Goal: Task Accomplishment & Management: Complete application form

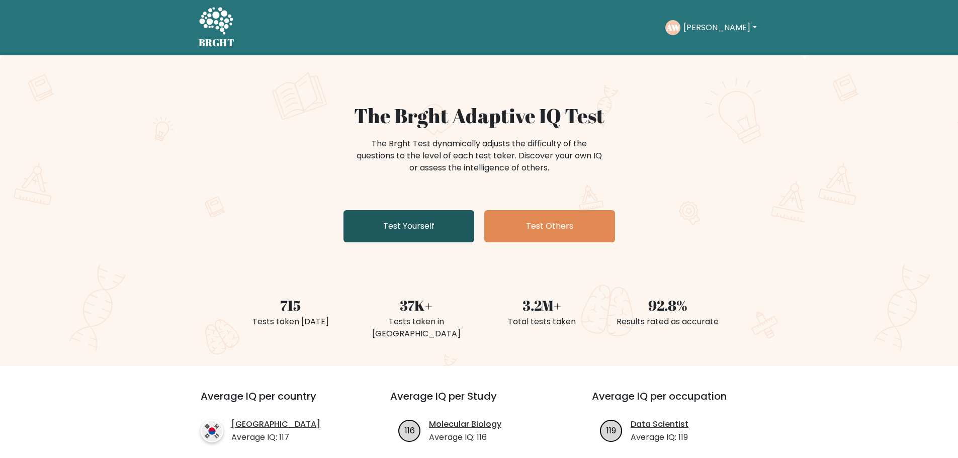
click at [409, 230] on link "Test Yourself" at bounding box center [408, 226] width 131 height 32
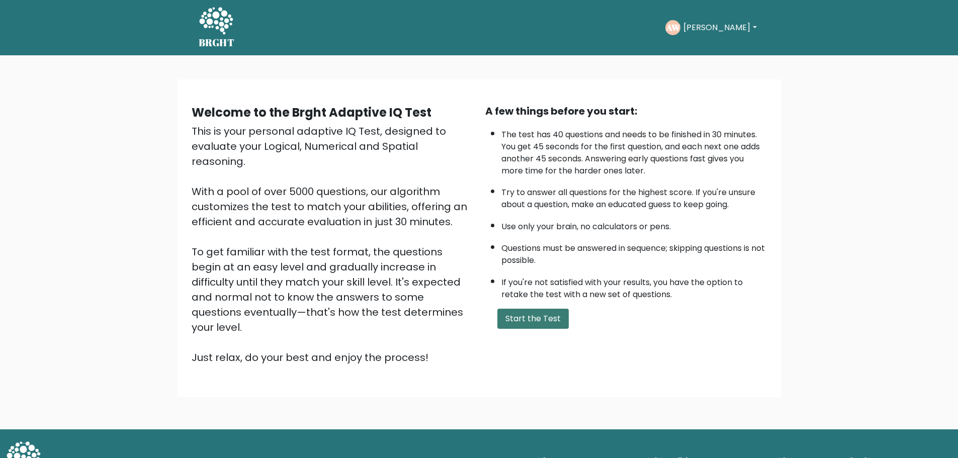
click at [520, 312] on button "Start the Test" at bounding box center [532, 319] width 71 height 20
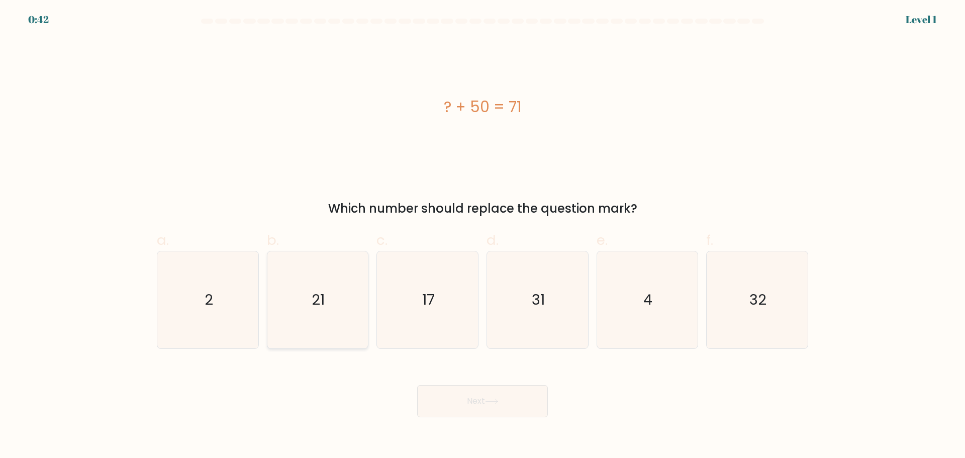
click at [307, 290] on icon "21" at bounding box center [317, 299] width 97 height 97
click at [483, 236] on input "b. 21" at bounding box center [483, 232] width 1 height 7
radio input "true"
click at [488, 395] on button "Next" at bounding box center [482, 401] width 131 height 32
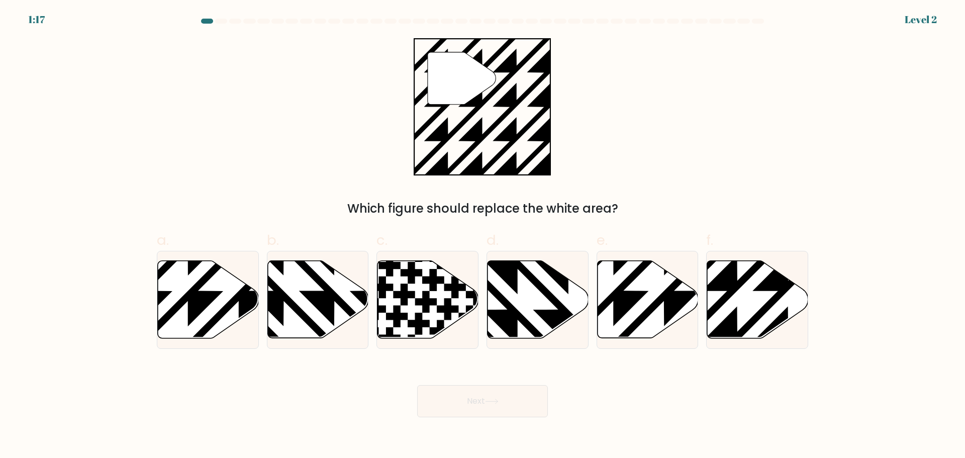
drag, startPoint x: 766, startPoint y: 315, endPoint x: 707, endPoint y: 350, distance: 68.3
click at [765, 315] on icon at bounding box center [757, 298] width 101 height 77
click at [483, 236] on input "f." at bounding box center [483, 232] width 1 height 7
radio input "true"
click at [522, 395] on button "Next" at bounding box center [482, 401] width 131 height 32
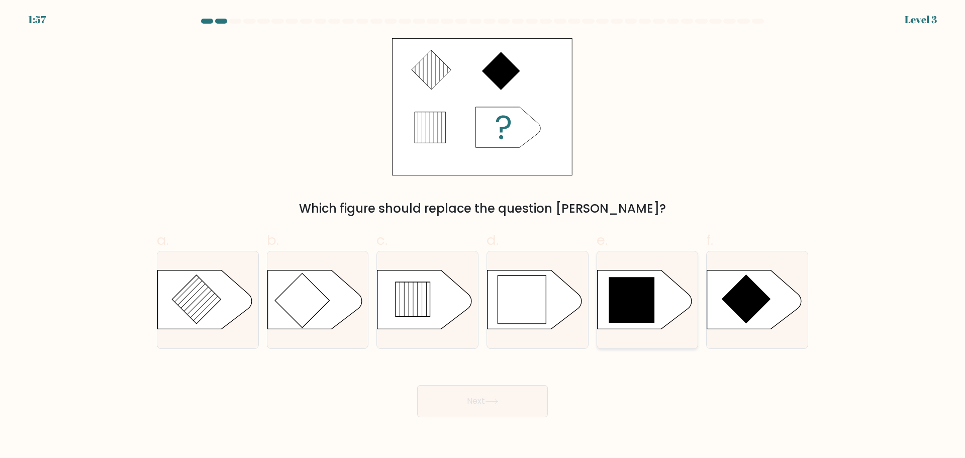
click at [647, 321] on icon at bounding box center [632, 300] width 46 height 46
click at [483, 236] on input "e." at bounding box center [483, 232] width 1 height 7
radio input "true"
click at [500, 392] on button "Next" at bounding box center [482, 401] width 131 height 32
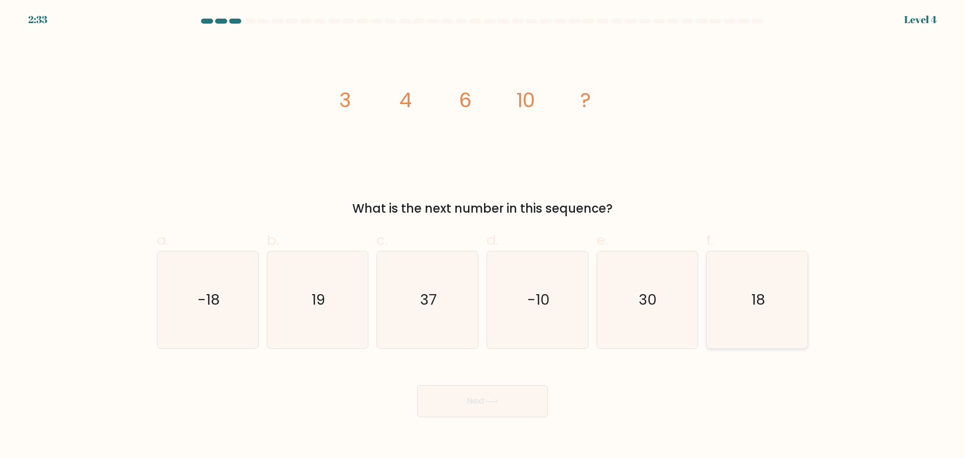
click at [775, 312] on icon "18" at bounding box center [757, 299] width 97 height 97
click at [483, 236] on input "f. 18" at bounding box center [483, 232] width 1 height 7
radio input "true"
drag, startPoint x: 513, startPoint y: 397, endPoint x: 522, endPoint y: 386, distance: 14.6
click at [510, 397] on button "Next" at bounding box center [482, 401] width 131 height 32
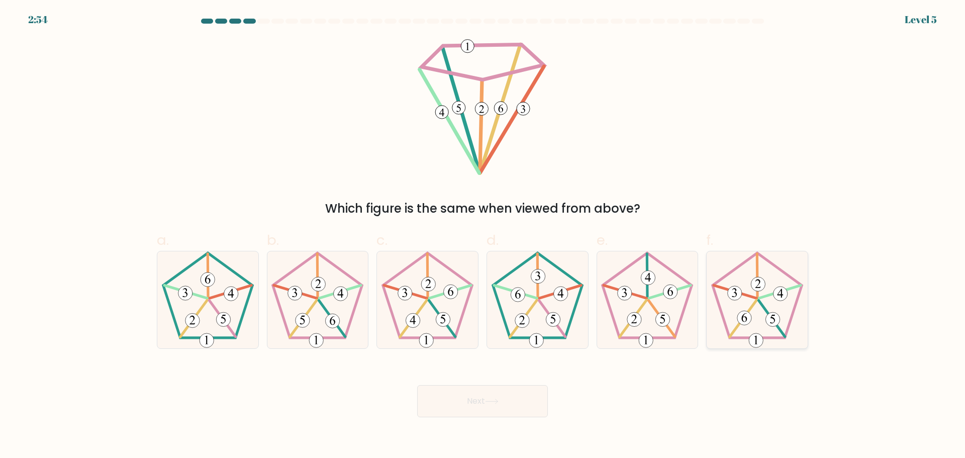
click at [768, 319] on 286 at bounding box center [773, 319] width 14 height 14
click at [483, 236] on input "f." at bounding box center [483, 232] width 1 height 7
radio input "true"
click at [517, 403] on button "Next" at bounding box center [482, 401] width 131 height 32
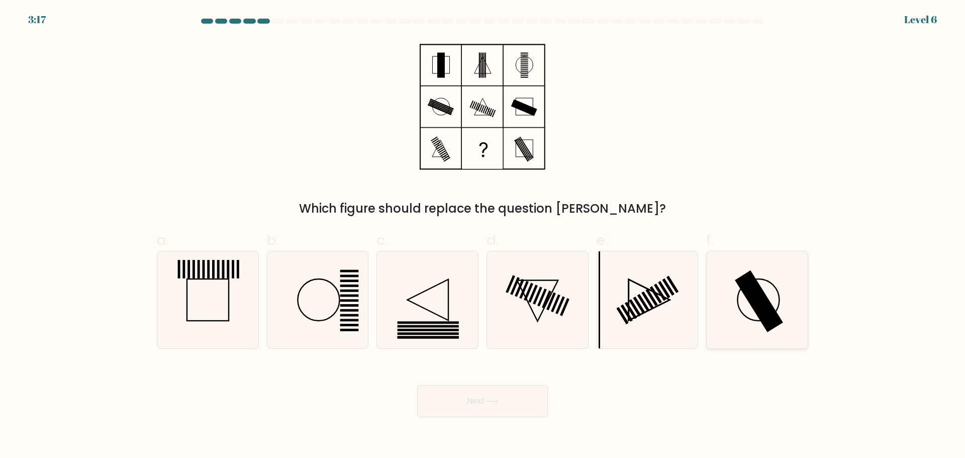
click at [770, 333] on icon at bounding box center [757, 299] width 97 height 97
click at [483, 236] on input "f." at bounding box center [483, 232] width 1 height 7
radio input "true"
click at [498, 395] on button "Next" at bounding box center [482, 401] width 131 height 32
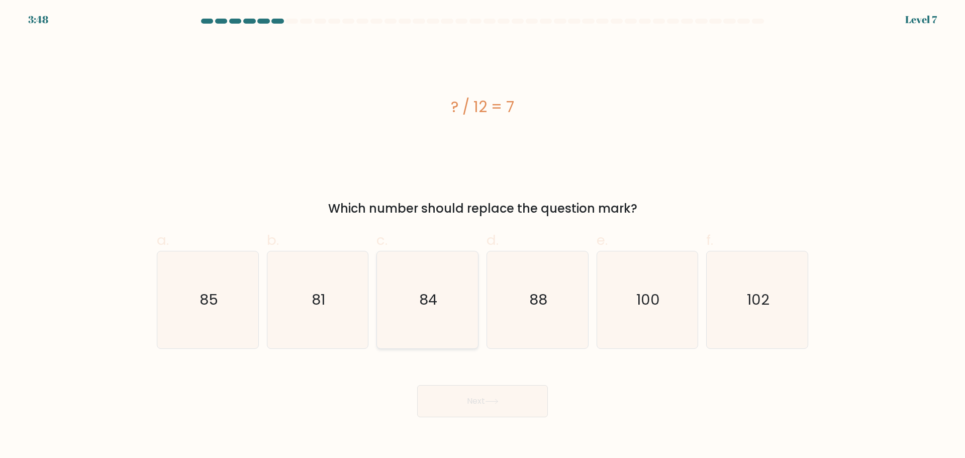
click at [450, 271] on icon "84" at bounding box center [427, 299] width 97 height 97
click at [483, 236] on input "c. 84" at bounding box center [483, 232] width 1 height 7
radio input "true"
click at [489, 400] on button "Next" at bounding box center [482, 401] width 131 height 32
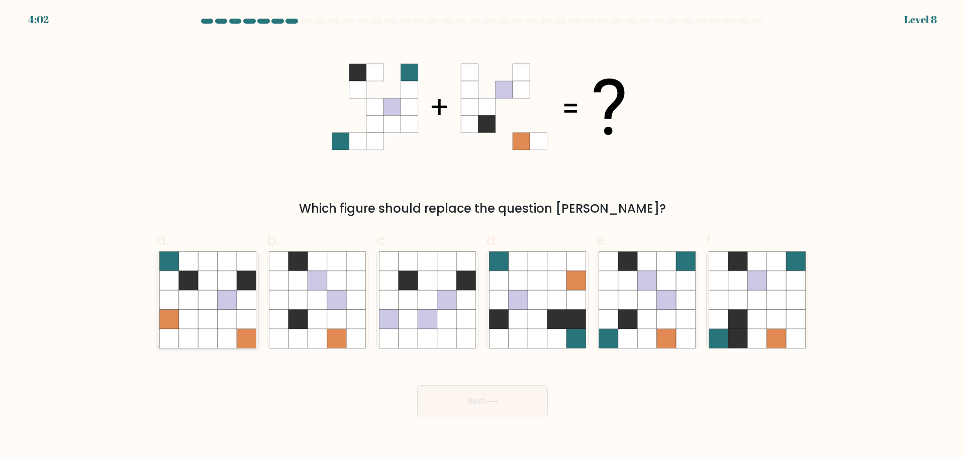
click at [169, 325] on icon at bounding box center [168, 318] width 19 height 19
click at [483, 236] on input "a." at bounding box center [483, 232] width 1 height 7
radio input "true"
click at [643, 336] on icon at bounding box center [647, 338] width 19 height 19
click at [483, 236] on input "e." at bounding box center [483, 232] width 1 height 7
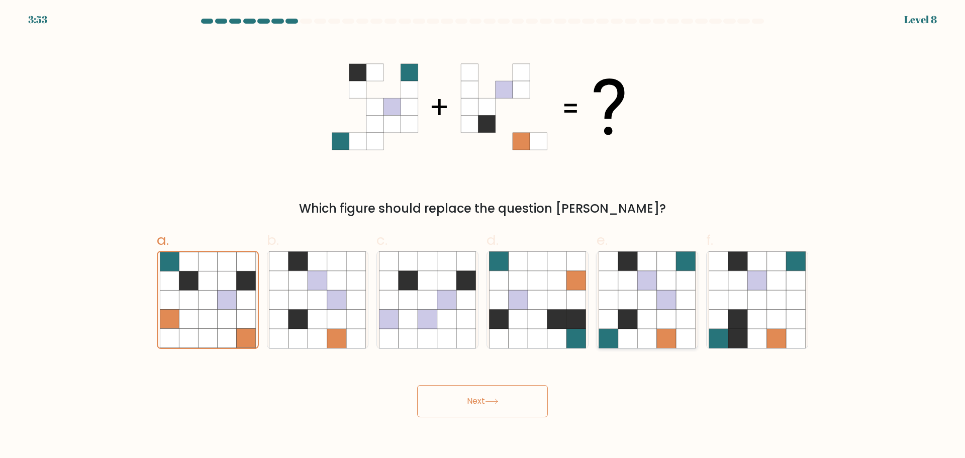
radio input "true"
click at [505, 406] on button "Next" at bounding box center [482, 401] width 131 height 32
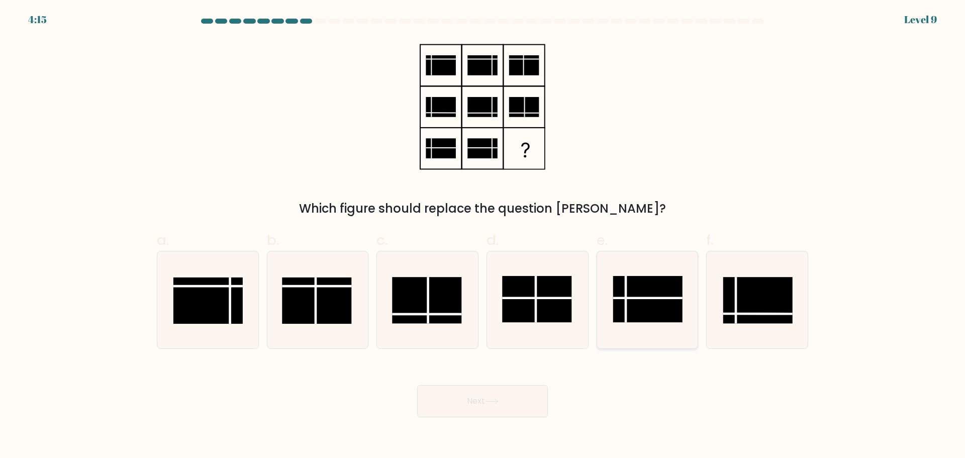
click at [638, 296] on rect at bounding box center [647, 299] width 69 height 46
click at [483, 236] on input "e." at bounding box center [483, 232] width 1 height 7
radio input "true"
click at [523, 396] on button "Next" at bounding box center [482, 401] width 131 height 32
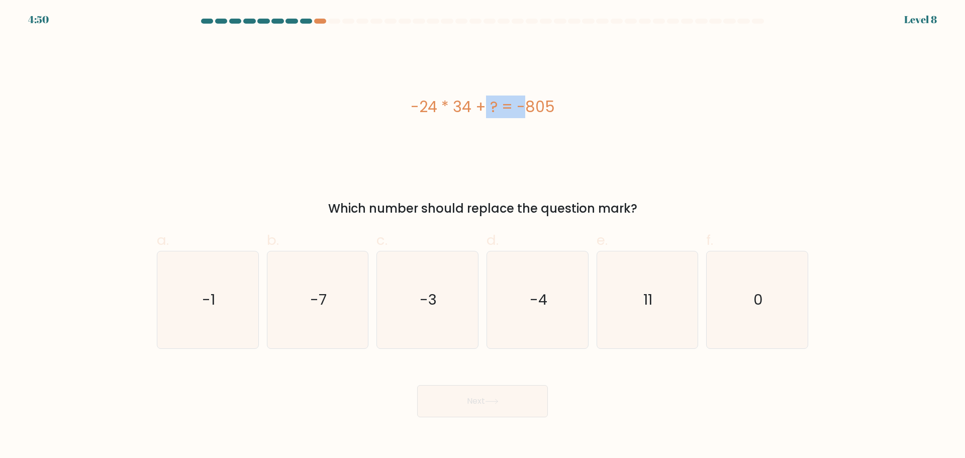
drag, startPoint x: 417, startPoint y: 106, endPoint x: 459, endPoint y: 111, distance: 42.5
click at [459, 111] on div "-24 * 34 + ? = -805" at bounding box center [482, 107] width 651 height 23
click at [470, 115] on div "-24 * 34 + ? = -805" at bounding box center [482, 107] width 651 height 23
click at [649, 292] on text "11" at bounding box center [648, 300] width 9 height 20
click at [483, 236] on input "e. 11" at bounding box center [483, 232] width 1 height 7
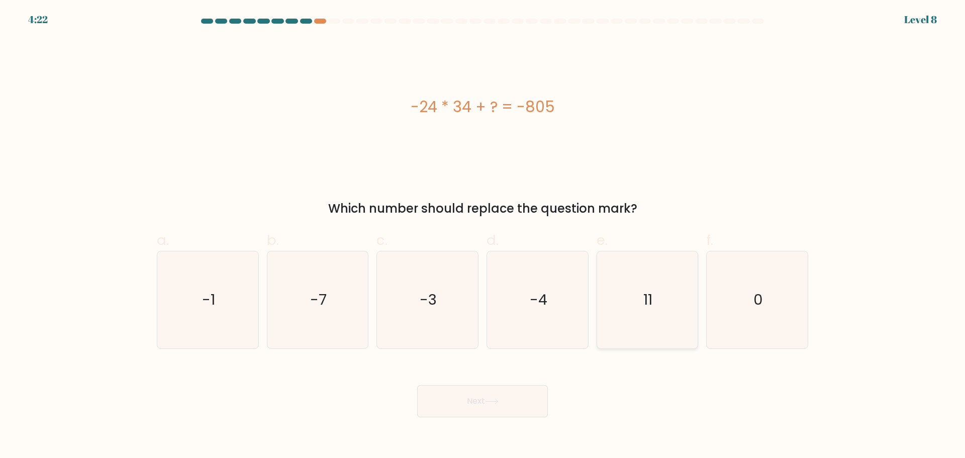
radio input "true"
click at [529, 414] on button "Next" at bounding box center [482, 401] width 131 height 32
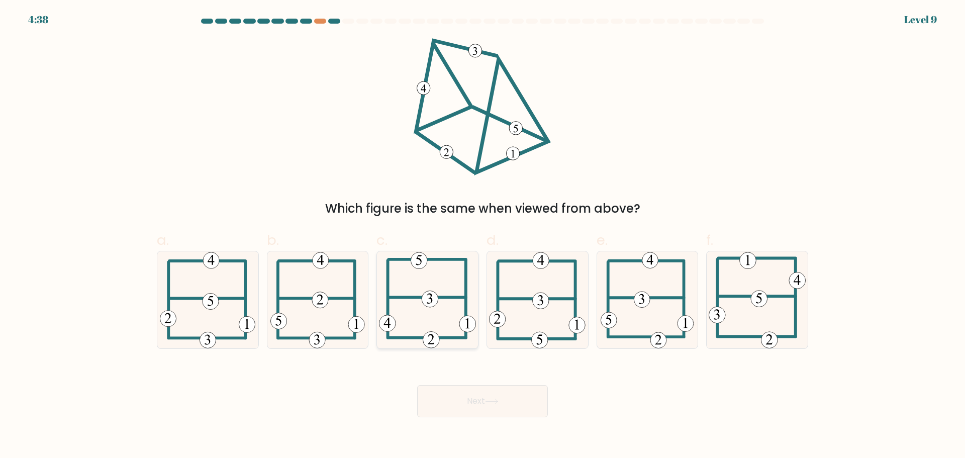
click at [434, 326] on icon at bounding box center [427, 299] width 97 height 97
click at [483, 236] on input "c." at bounding box center [483, 232] width 1 height 7
radio input "true"
click at [489, 400] on icon at bounding box center [492, 402] width 14 height 6
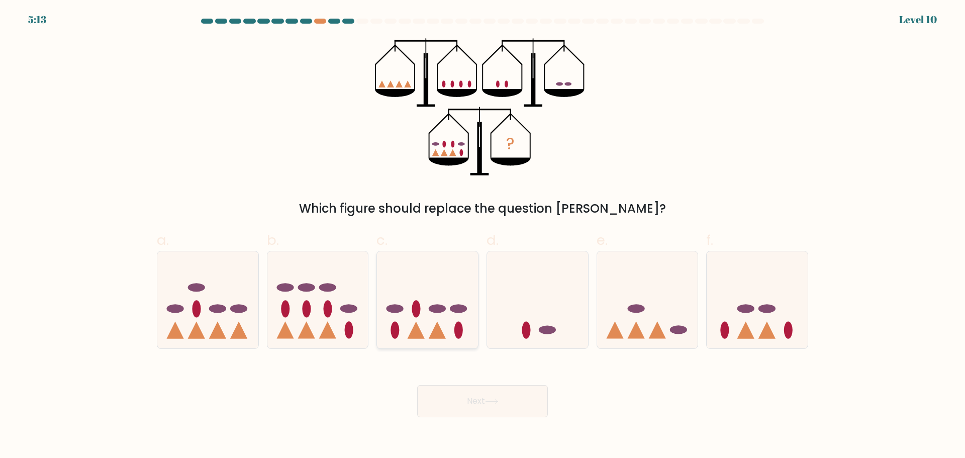
click at [451, 330] on icon at bounding box center [427, 299] width 101 height 83
click at [483, 236] on input "c." at bounding box center [483, 232] width 1 height 7
radio input "true"
click at [491, 422] on body "5:13 Level 10" at bounding box center [482, 229] width 965 height 458
click at [501, 407] on button "Next" at bounding box center [482, 401] width 131 height 32
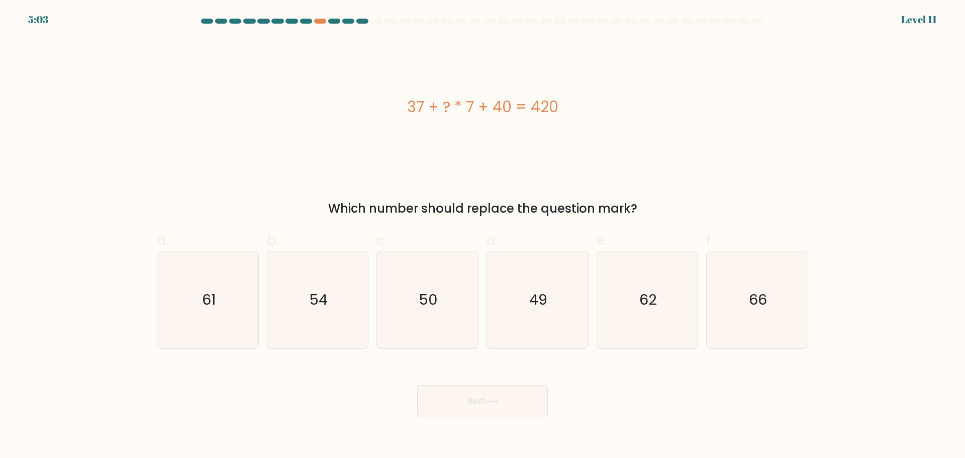
click at [38, 20] on form "a." at bounding box center [482, 218] width 965 height 399
click at [932, 20] on form "a." at bounding box center [482, 218] width 965 height 399
